Goal: Check status: Check status

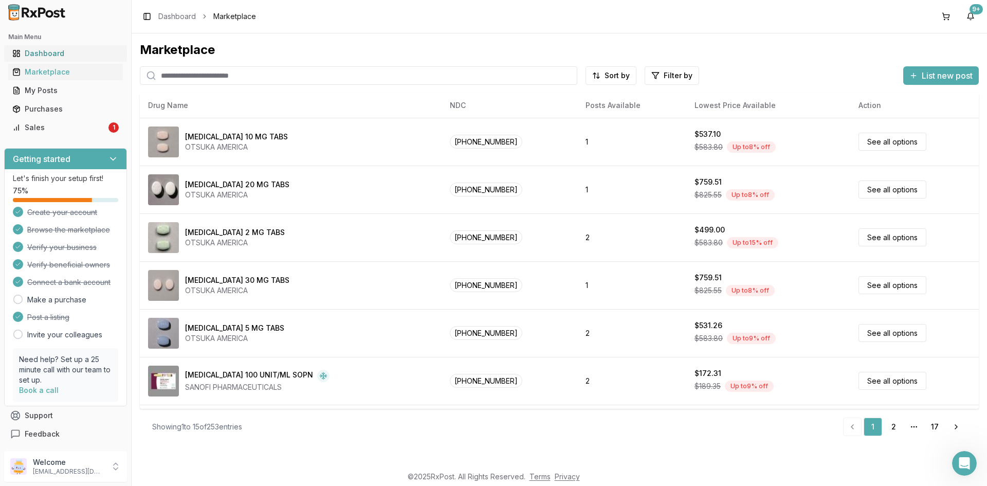
click at [64, 50] on div "Dashboard" at bounding box center [65, 53] width 106 height 10
click at [59, 53] on div "Dashboard" at bounding box center [65, 53] width 106 height 10
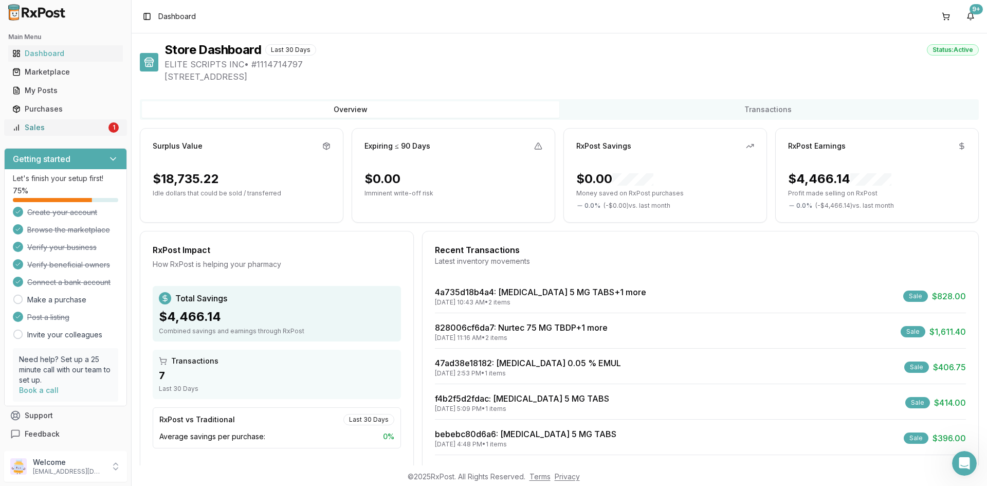
click at [66, 132] on div "Sales" at bounding box center [59, 127] width 94 height 10
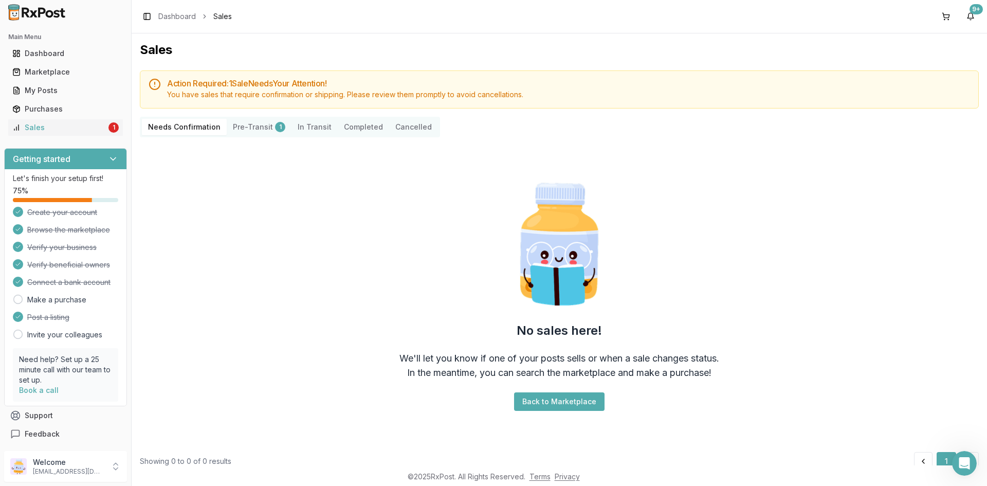
click at [246, 128] on button "Pre-Transit 1" at bounding box center [259, 127] width 65 height 16
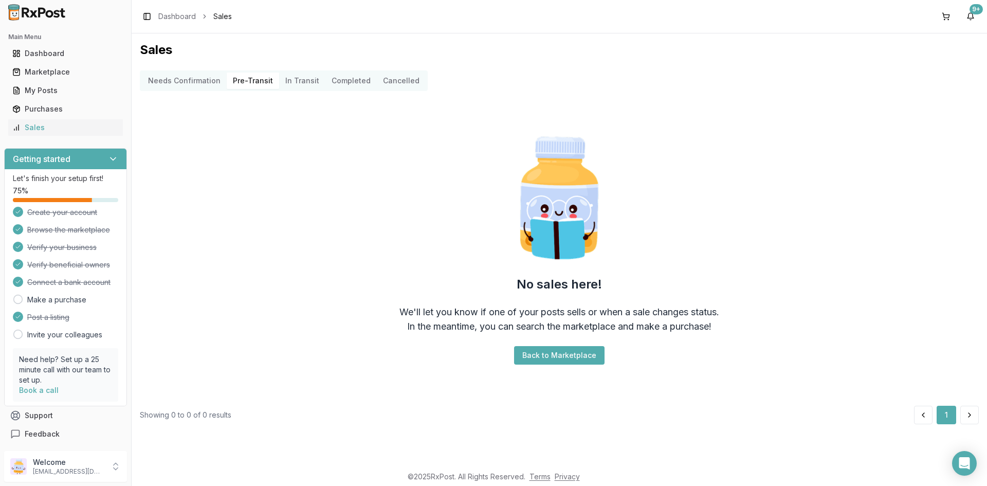
click at [198, 87] on Confirmation "Needs Confirmation" at bounding box center [184, 81] width 85 height 16
click at [294, 86] on Transit "In Transit" at bounding box center [302, 81] width 46 height 16
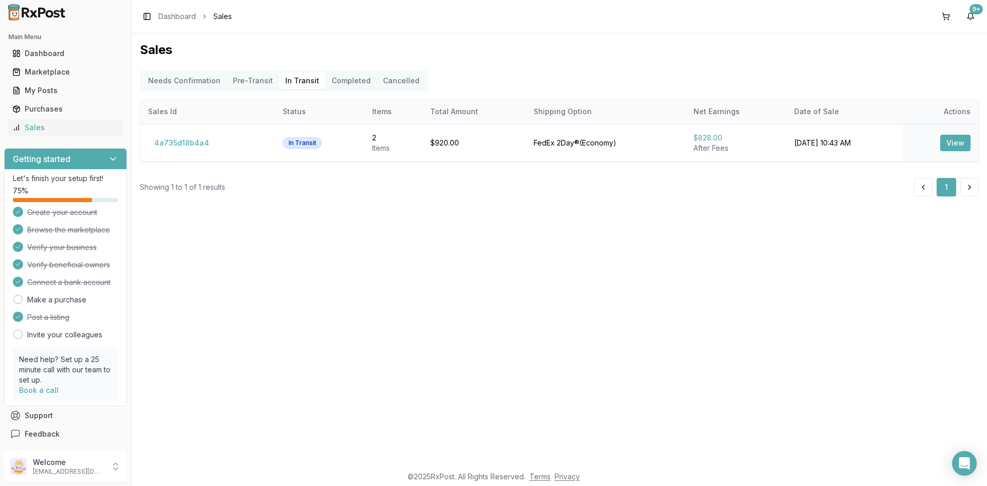
click at [356, 76] on button "Completed" at bounding box center [350, 81] width 51 height 16
